Goal: Find specific page/section: Find specific page/section

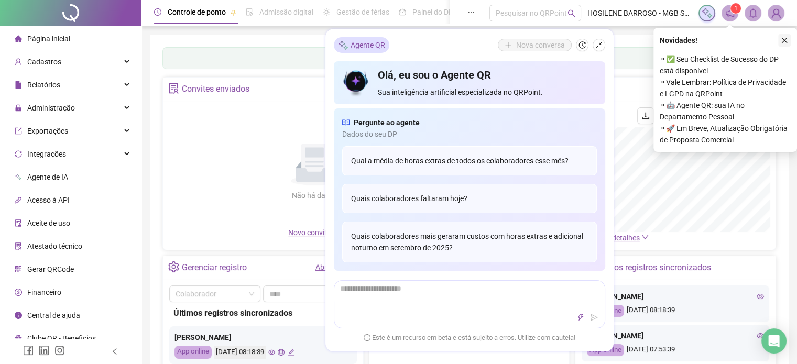
click at [784, 45] on button "button" at bounding box center [784, 40] width 13 height 13
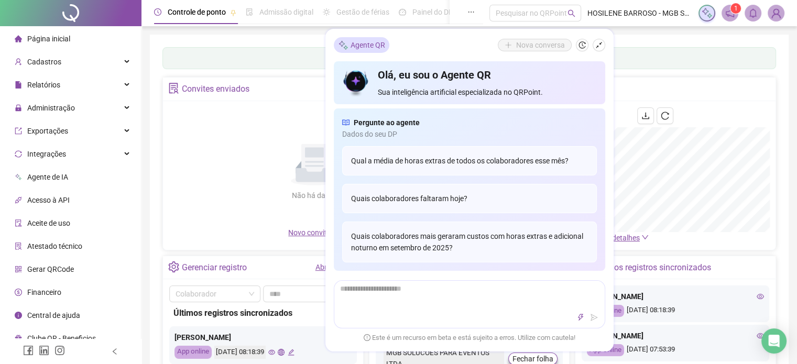
click at [725, 16] on icon "notification" at bounding box center [729, 12] width 9 height 9
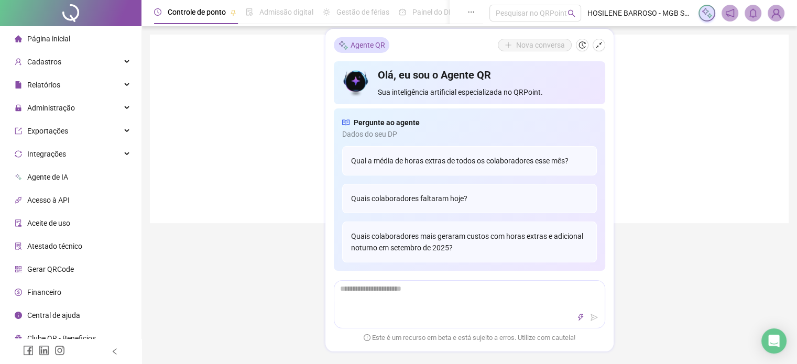
click at [691, 39] on div at bounding box center [469, 129] width 639 height 189
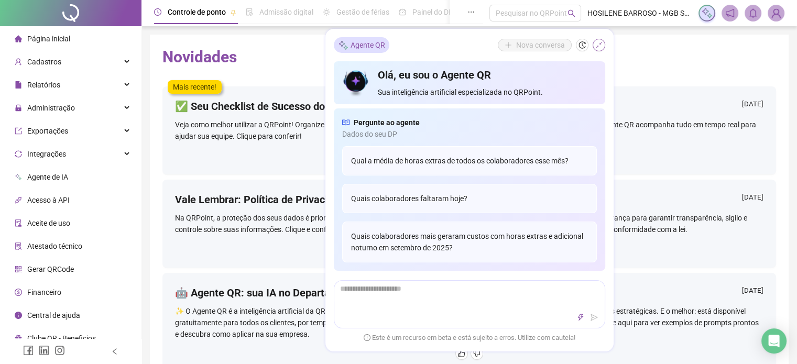
click at [601, 46] on icon "shrink" at bounding box center [598, 44] width 7 height 7
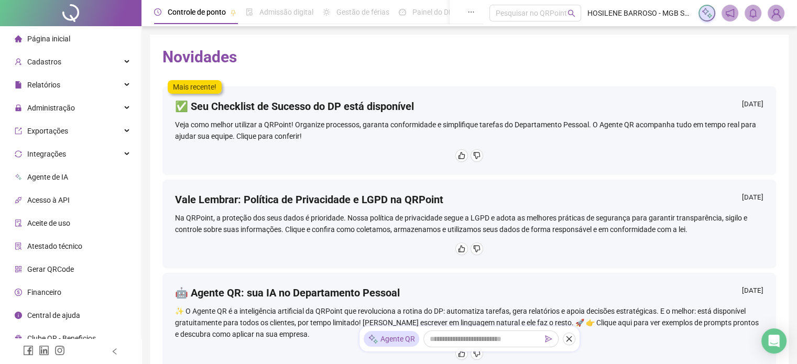
click at [69, 37] on span "Página inicial" at bounding box center [48, 39] width 43 height 8
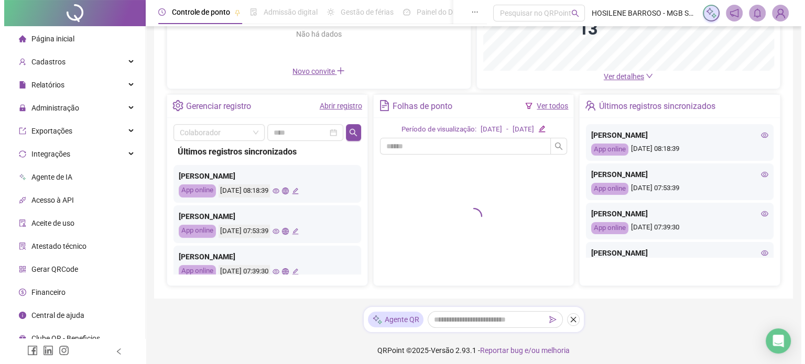
scroll to position [165, 0]
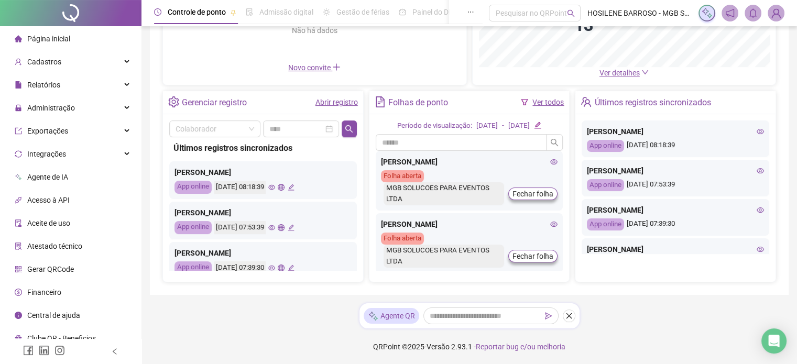
click at [757, 129] on icon "eye" at bounding box center [760, 131] width 7 height 7
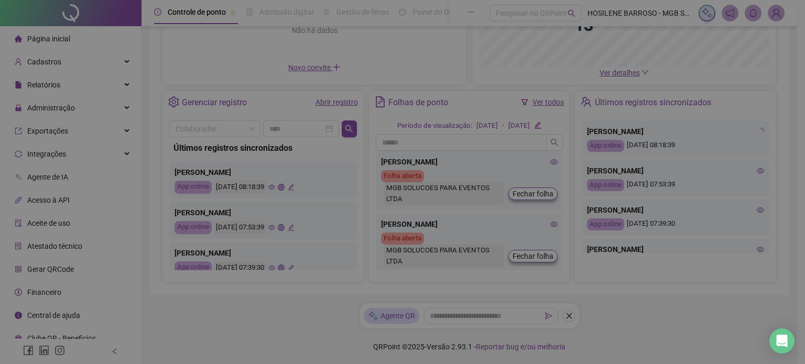
type input "**********"
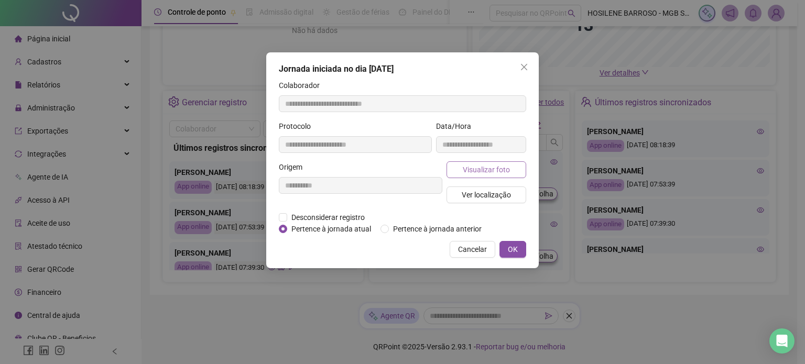
click at [508, 168] on span "Visualizar foto" at bounding box center [486, 170] width 47 height 12
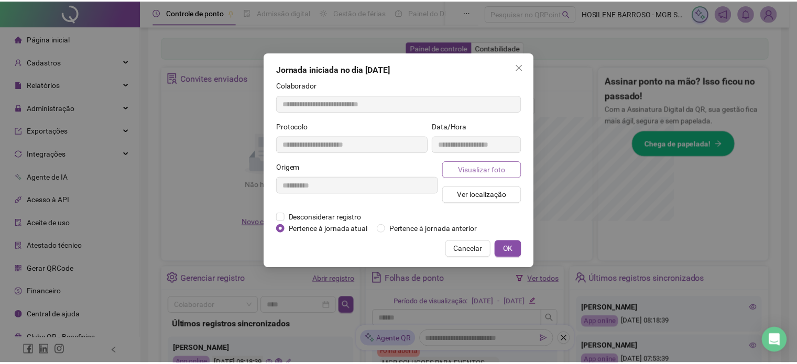
scroll to position [320, 0]
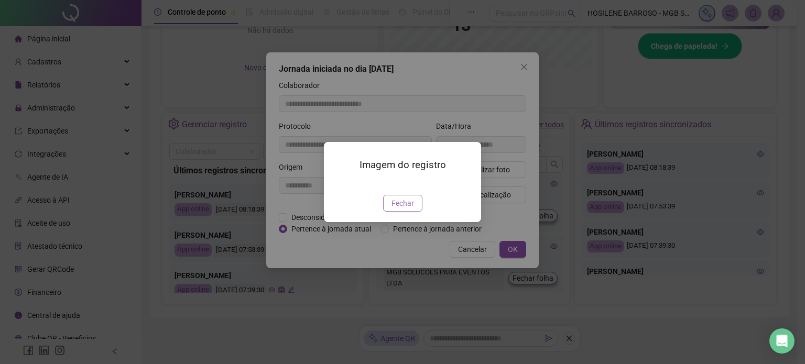
click at [398, 209] on span "Fechar" at bounding box center [403, 204] width 23 height 12
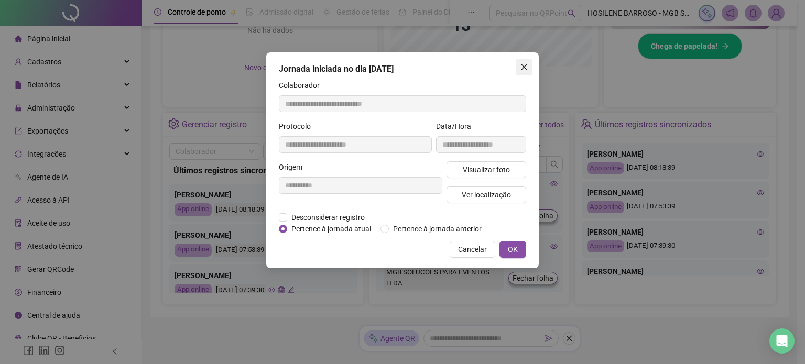
click at [525, 63] on icon "close" at bounding box center [524, 67] width 8 height 8
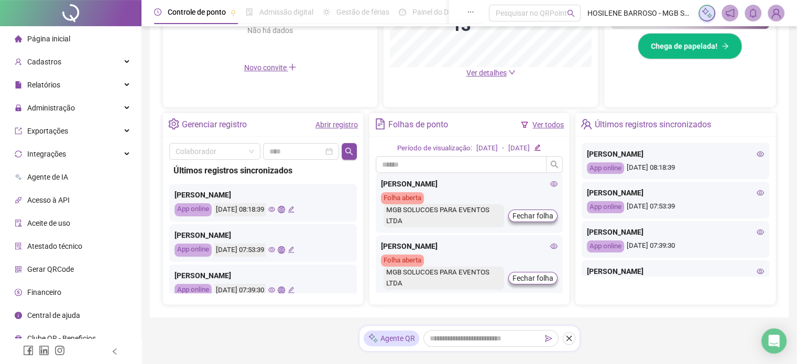
click at [757, 194] on icon "eye" at bounding box center [760, 192] width 7 height 5
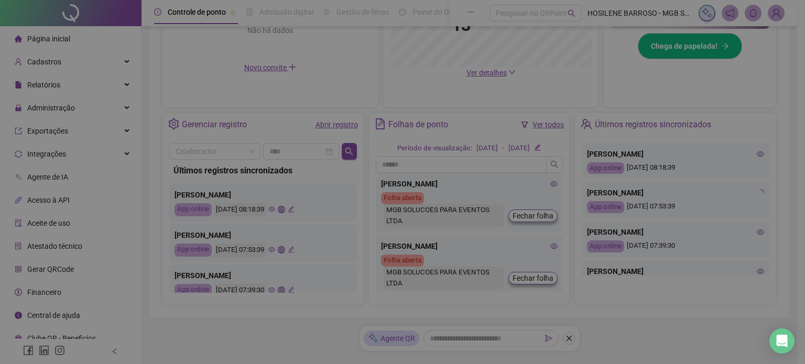
type input "**********"
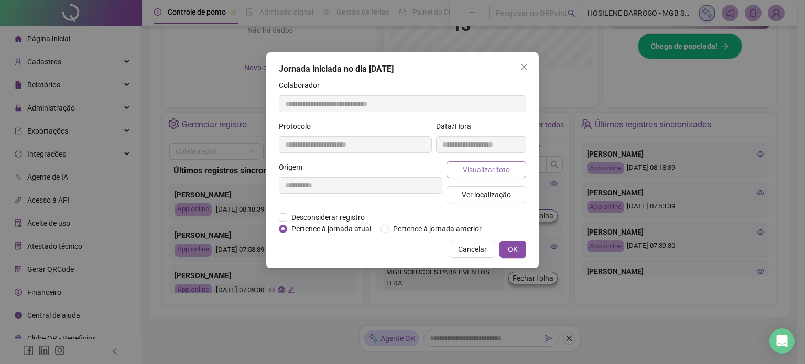
click at [503, 164] on span "Visualizar foto" at bounding box center [486, 170] width 47 height 12
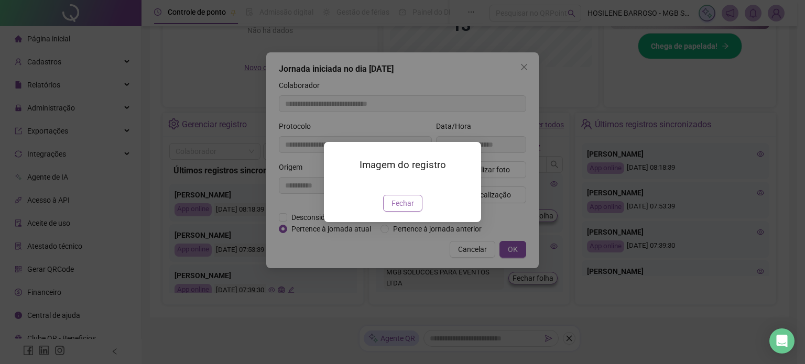
click at [410, 209] on span "Fechar" at bounding box center [403, 204] width 23 height 12
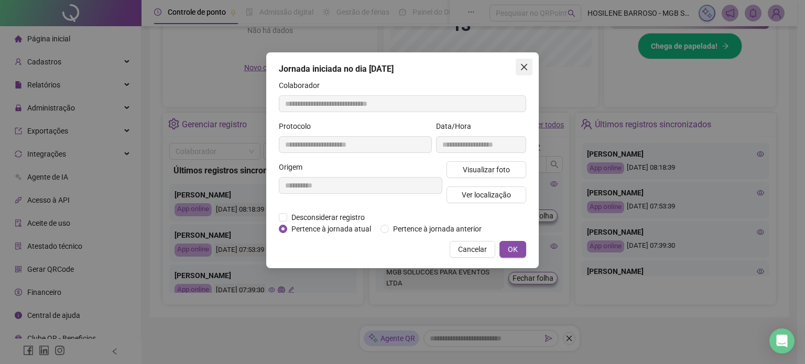
click at [527, 67] on icon "close" at bounding box center [524, 67] width 8 height 8
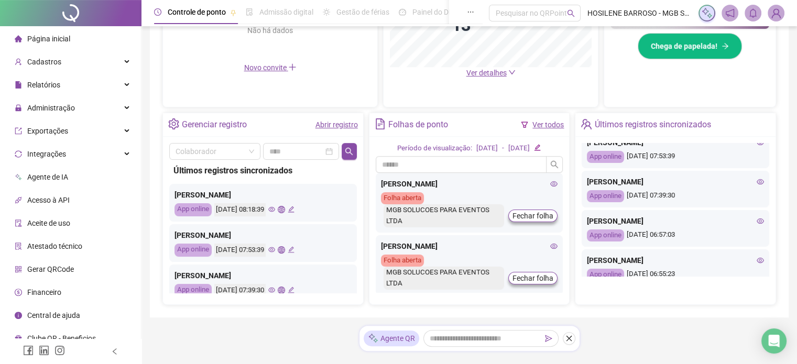
scroll to position [57, 0]
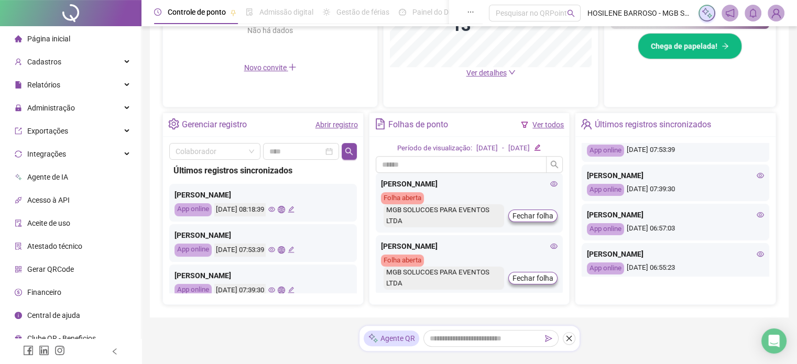
click at [757, 173] on icon "eye" at bounding box center [760, 175] width 7 height 7
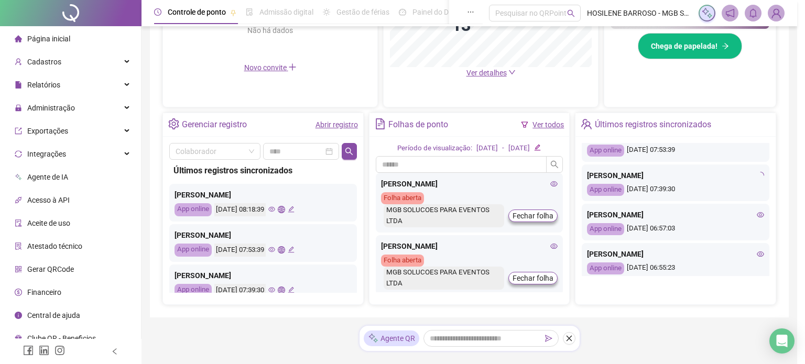
type input "**********"
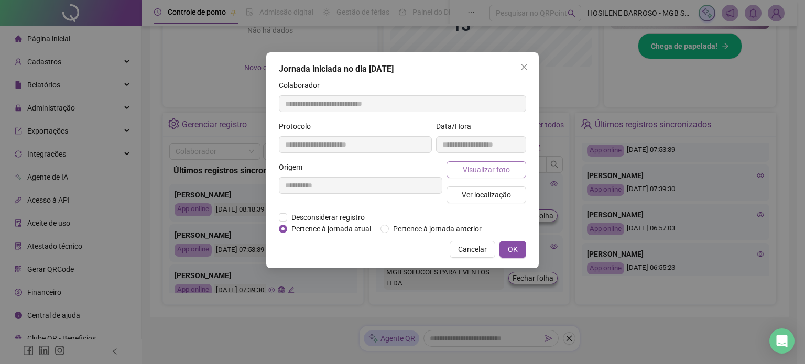
click at [484, 166] on span "Visualizar foto" at bounding box center [486, 170] width 47 height 12
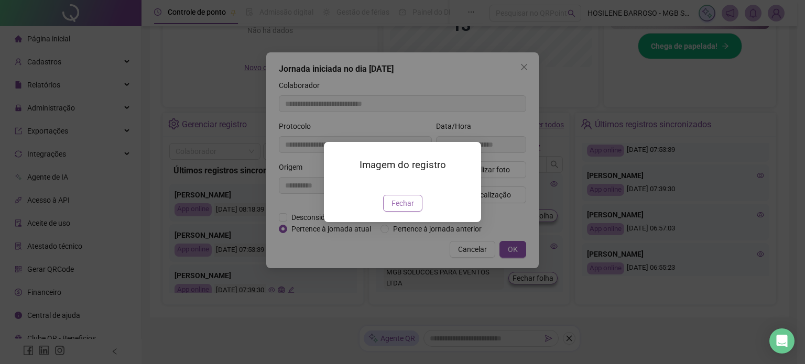
click at [414, 212] on button "Fechar" at bounding box center [402, 203] width 39 height 17
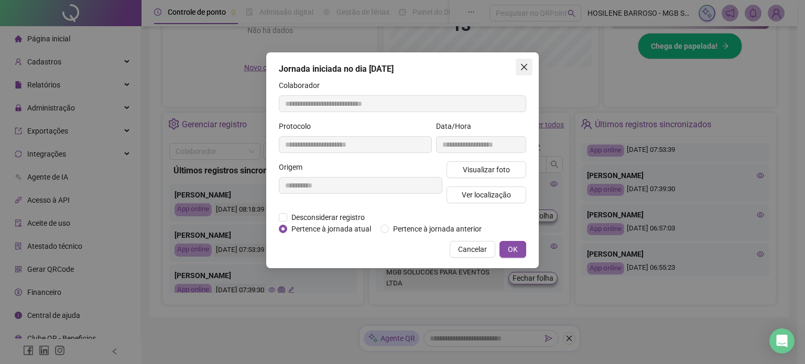
click at [526, 65] on icon "close" at bounding box center [524, 67] width 8 height 8
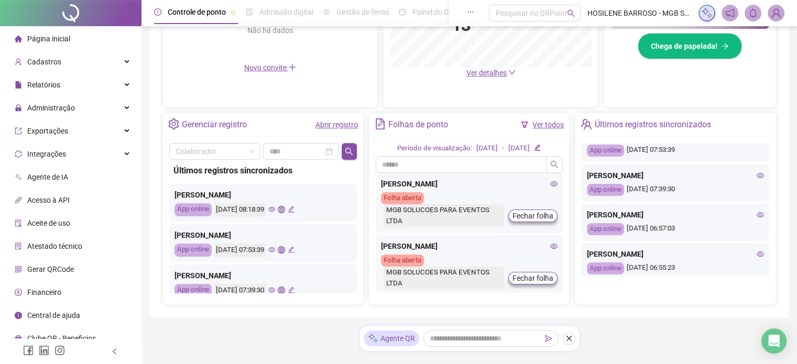
click at [757, 211] on icon "eye" at bounding box center [760, 214] width 7 height 7
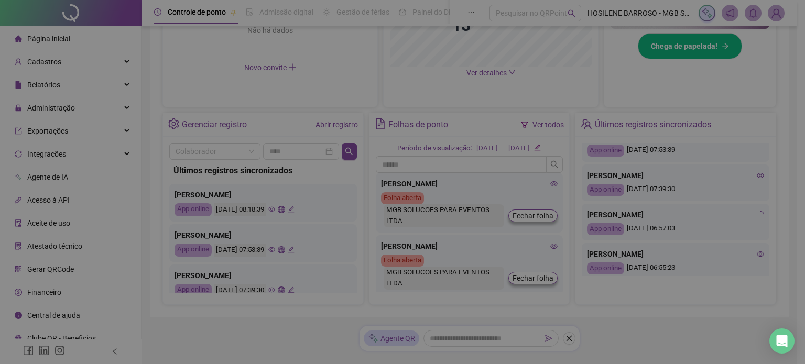
type input "**********"
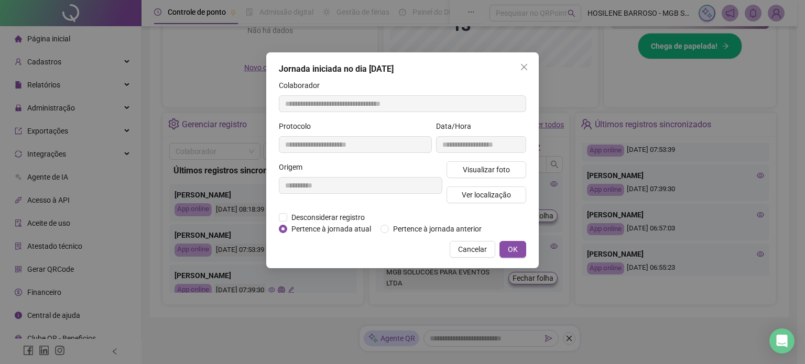
click at [501, 160] on div "**********" at bounding box center [481, 141] width 94 height 41
click at [504, 165] on span "Visualizar foto" at bounding box center [486, 170] width 47 height 12
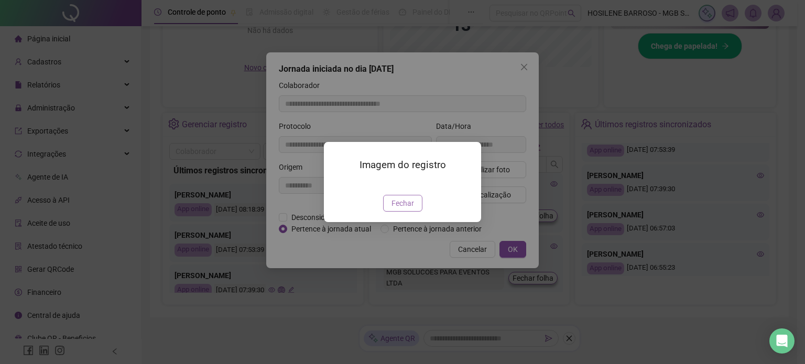
click at [405, 209] on span "Fechar" at bounding box center [403, 204] width 23 height 12
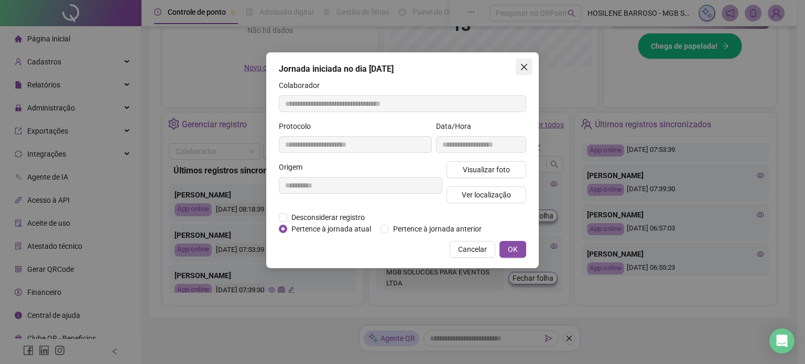
click at [524, 72] on button "Close" at bounding box center [524, 67] width 17 height 17
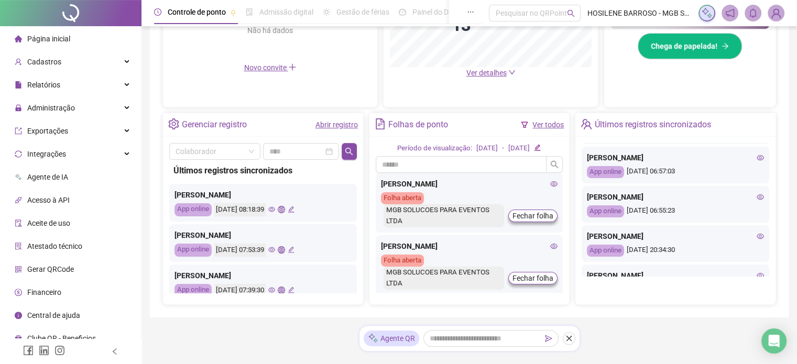
scroll to position [116, 0]
click at [757, 194] on icon "eye" at bounding box center [760, 194] width 7 height 7
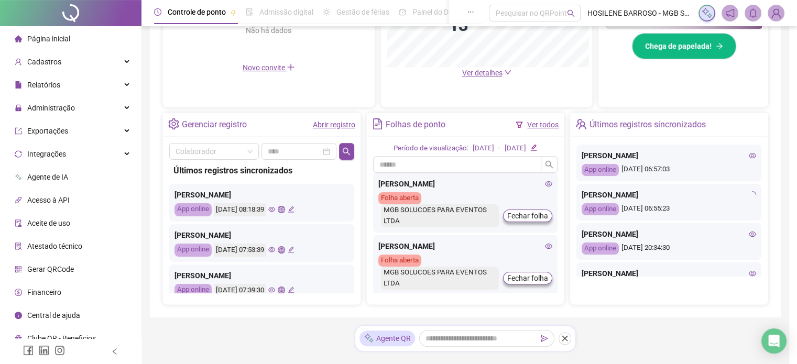
type input "**********"
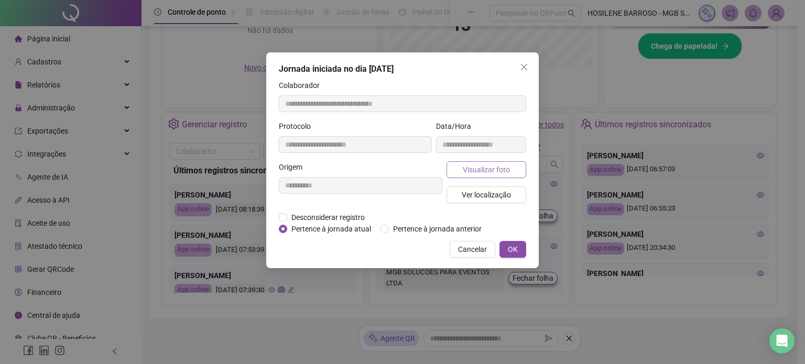
click at [493, 166] on span "Visualizar foto" at bounding box center [486, 170] width 47 height 12
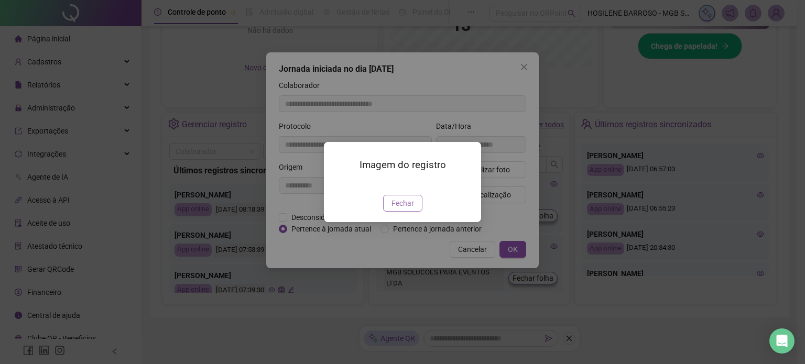
click at [412, 209] on span "Fechar" at bounding box center [403, 204] width 23 height 12
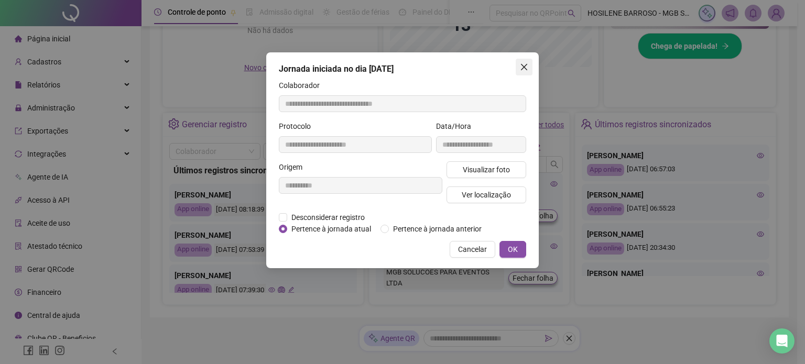
click at [527, 67] on icon "close" at bounding box center [524, 67] width 8 height 8
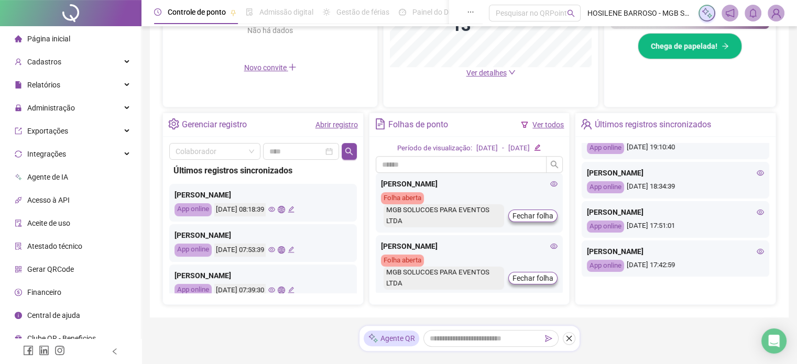
scroll to position [282, 0]
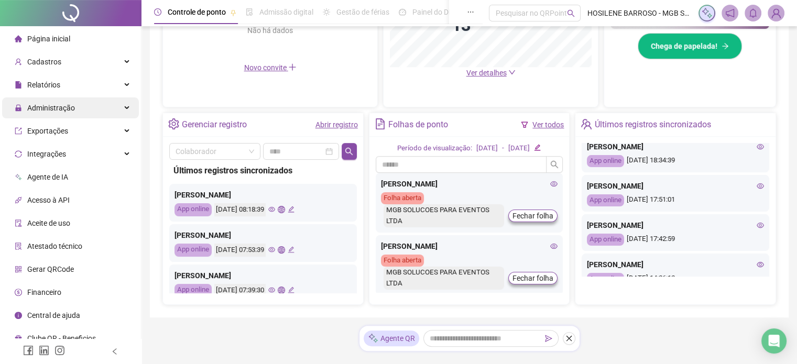
click at [124, 104] on div "Administração" at bounding box center [70, 107] width 137 height 21
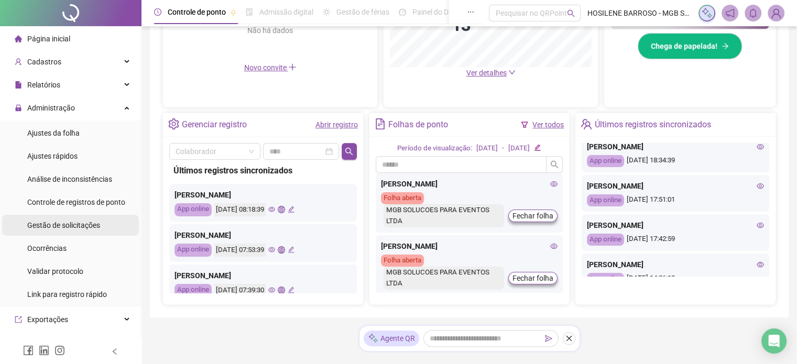
click at [77, 224] on span "Gestão de solicitações" at bounding box center [63, 225] width 73 height 8
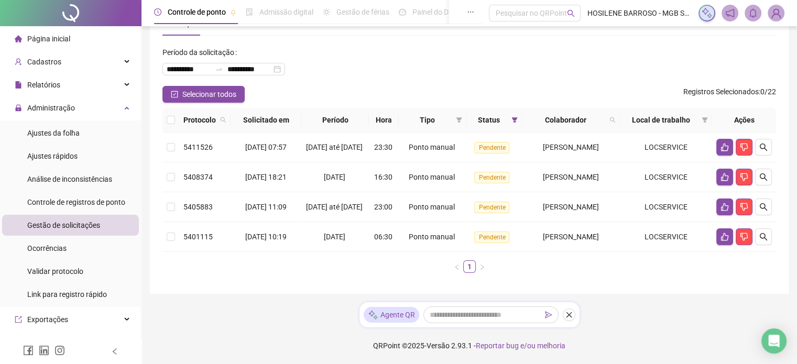
scroll to position [47, 0]
